Goal: Transaction & Acquisition: Purchase product/service

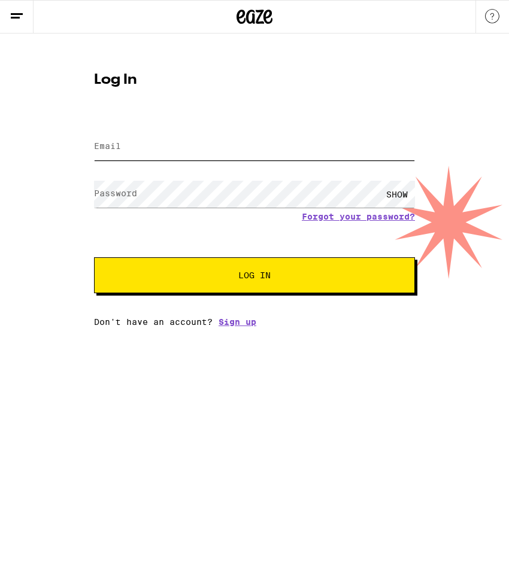
type input "[EMAIL_ADDRESS][DOMAIN_NAME]"
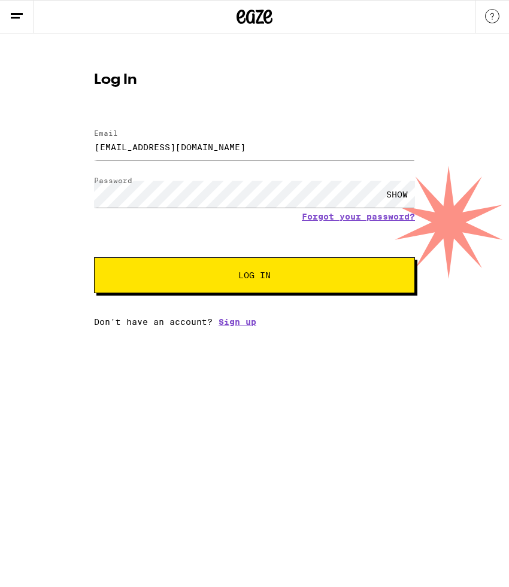
click at [271, 266] on button "Log In" at bounding box center [254, 275] width 321 height 36
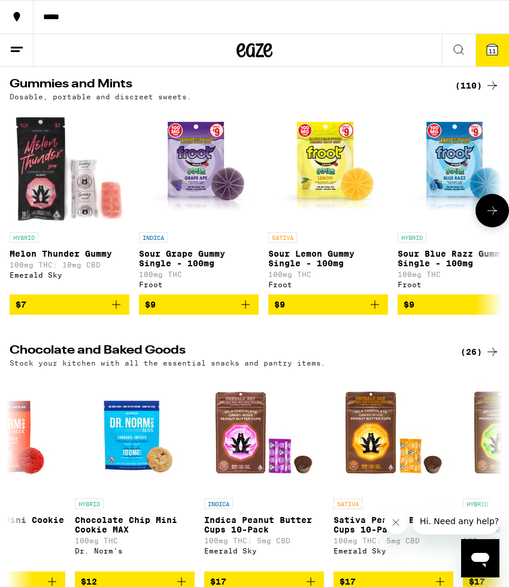
scroll to position [3380, 0]
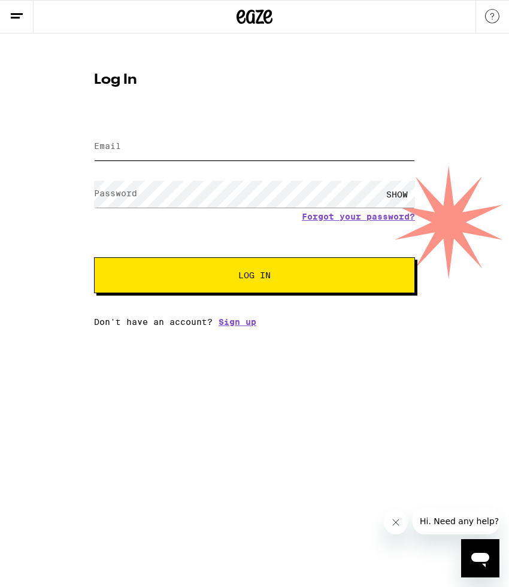
type input "[EMAIL_ADDRESS][DOMAIN_NAME]"
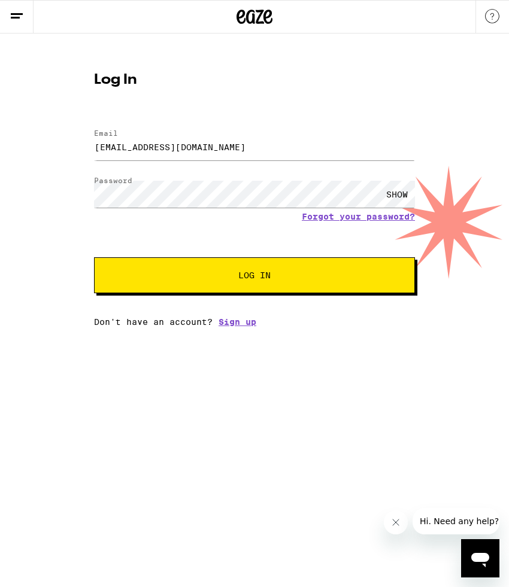
click at [275, 290] on button "Log In" at bounding box center [254, 275] width 321 height 36
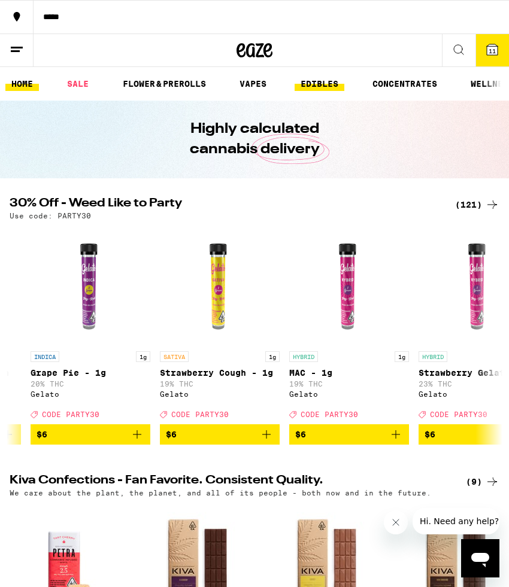
click at [340, 85] on link "EDIBLES" at bounding box center [320, 84] width 50 height 14
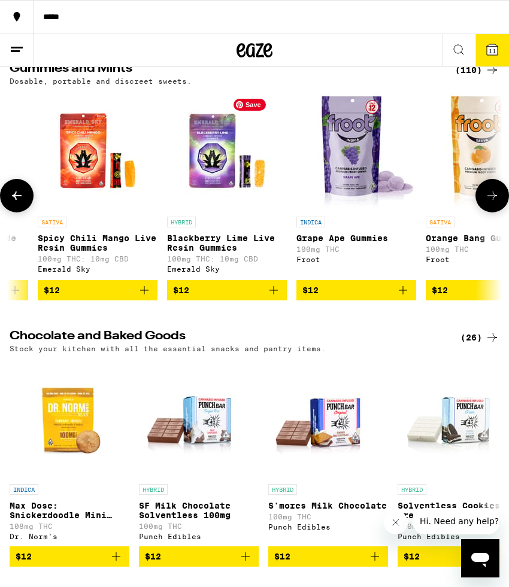
scroll to position [0, 2051]
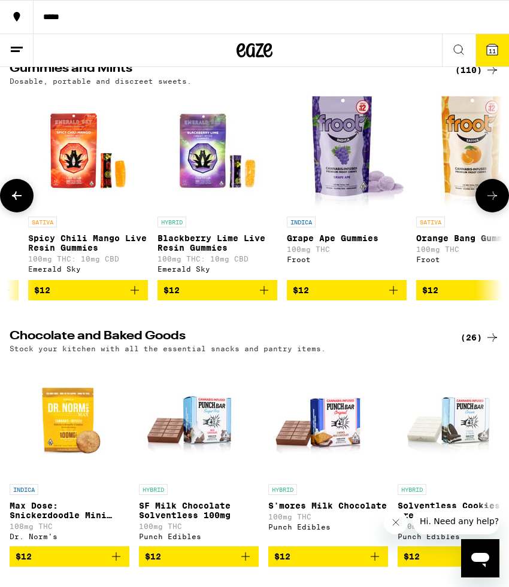
click at [208, 249] on p "Blackberry Lime Live Resin Gummies" at bounding box center [217, 243] width 120 height 19
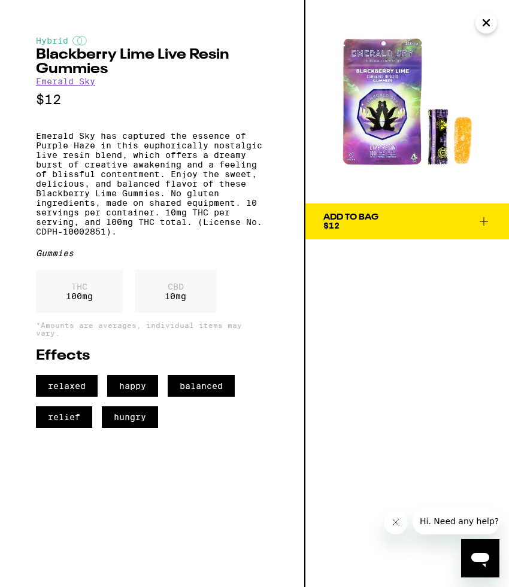
click at [489, 23] on icon "Close" at bounding box center [486, 23] width 14 height 18
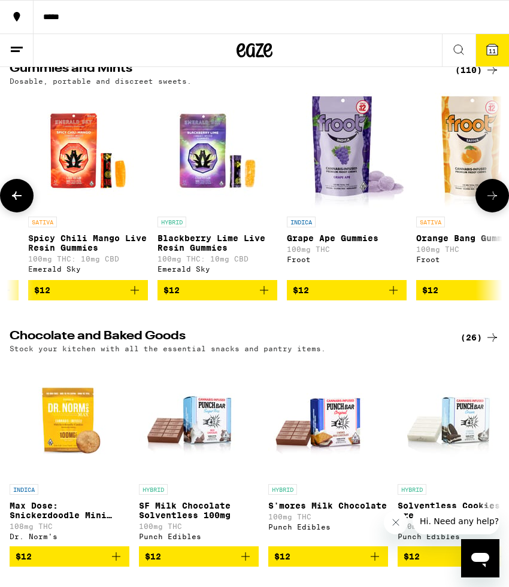
click at [241, 251] on p "Blackberry Lime Live Resin Gummies" at bounding box center [217, 243] width 120 height 19
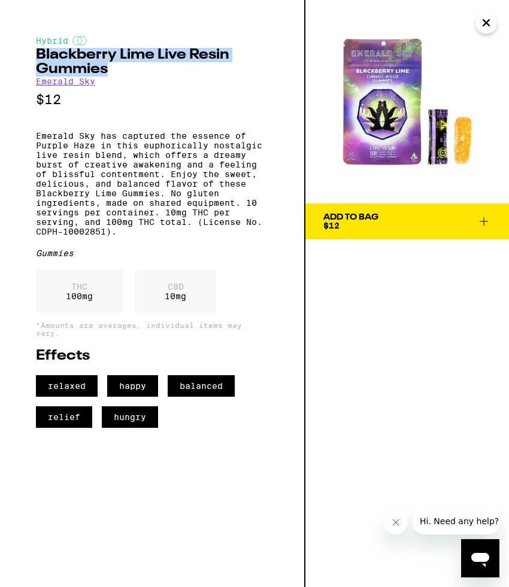
drag, startPoint x: 125, startPoint y: 72, endPoint x: 31, endPoint y: 53, distance: 95.8
click at [31, 53] on div "Hybrid Blackberry Lime Live Resin Gummies Emerald Sky $12 Emerald Sky has captu…" at bounding box center [152, 293] width 305 height 587
copy h2 "Blackberry Lime Live Resin Gummies"
